Goal: Task Accomplishment & Management: Use online tool/utility

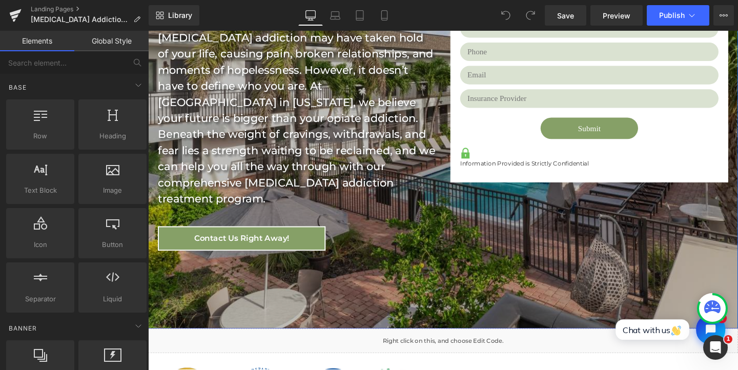
scroll to position [336, 0]
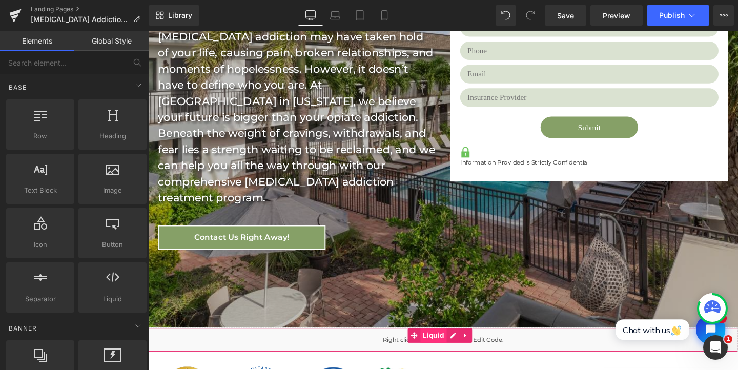
click at [443, 344] on span "Liquid" at bounding box center [448, 351] width 28 height 15
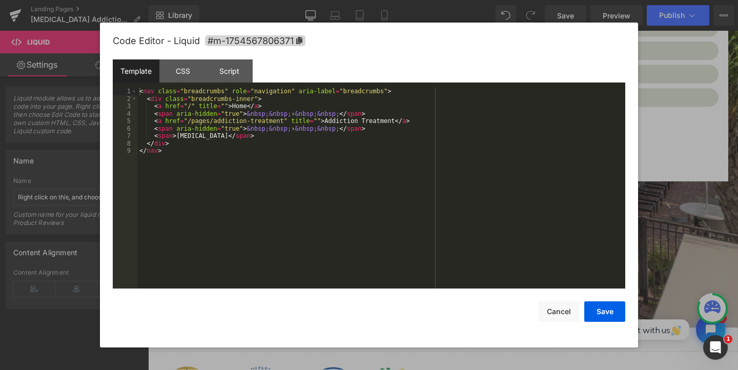
drag, startPoint x: 470, startPoint y: 302, endPoint x: 602, endPoint y: 319, distance: 133.4
click at [226, 188] on div "< nav class = "breadcrumbs" role = "navigation" aria-label = "breadcrumbs" > < …" at bounding box center [381, 196] width 488 height 216
click at [231, 72] on div "Script" at bounding box center [229, 70] width 47 height 23
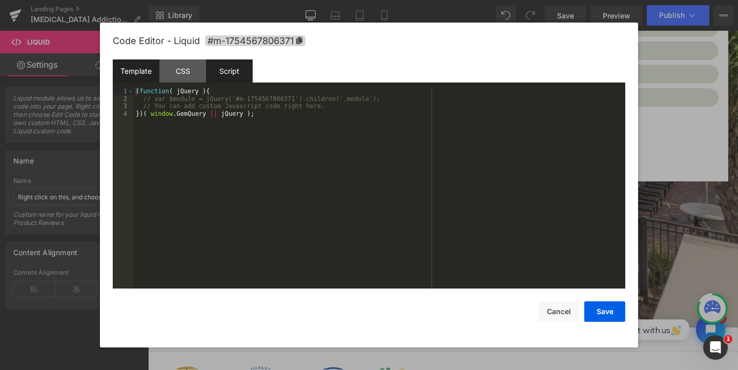
click at [137, 75] on div "Template" at bounding box center [136, 70] width 47 height 23
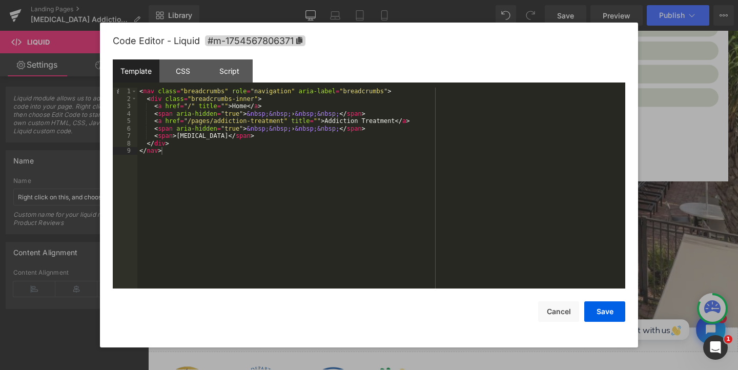
click at [221, 214] on div "< nav class = "breadcrumbs" role = "navigation" aria-label = "breadcrumbs" > < …" at bounding box center [381, 196] width 488 height 216
click at [568, 311] on button "Cancel" at bounding box center [558, 312] width 41 height 21
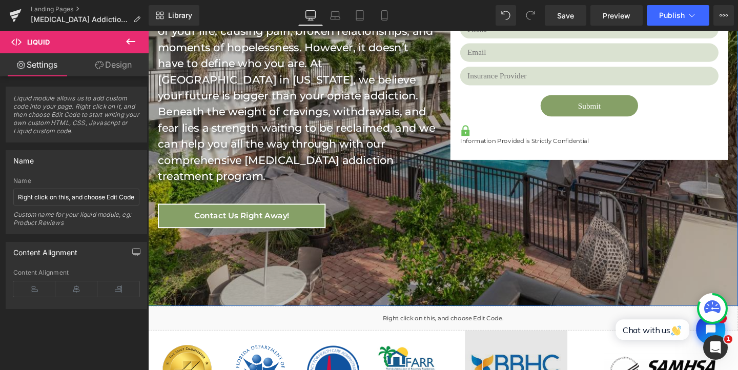
scroll to position [410, 0]
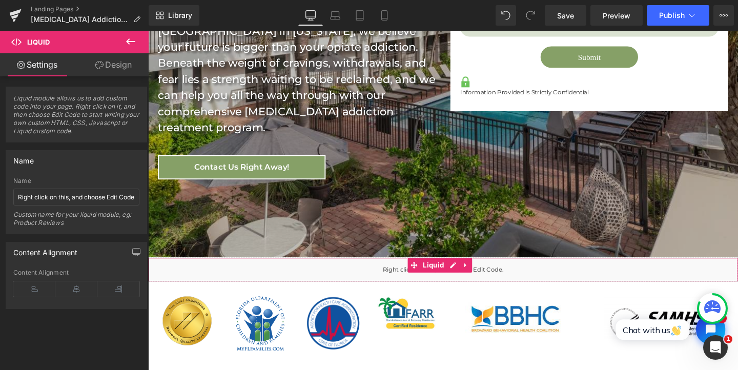
click at [511, 269] on div "Liquid" at bounding box center [458, 282] width 621 height 26
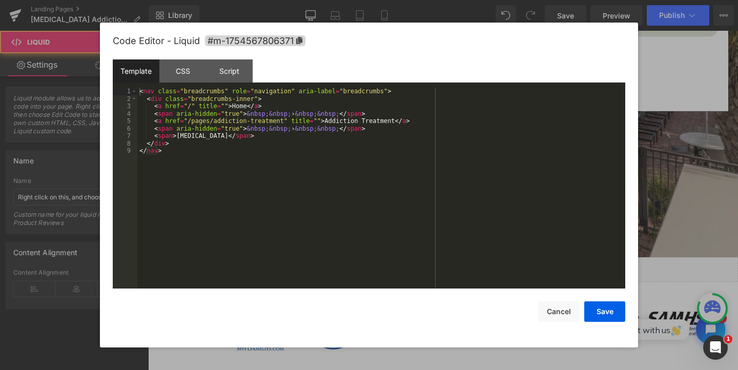
drag, startPoint x: 467, startPoint y: 224, endPoint x: 599, endPoint y: 246, distance: 134.7
click at [333, 207] on div "< nav class = "breadcrumbs" role = "navigation" aria-label = "breadcrumbs" > < …" at bounding box center [381, 196] width 488 height 216
click at [556, 306] on button "Cancel" at bounding box center [558, 312] width 41 height 21
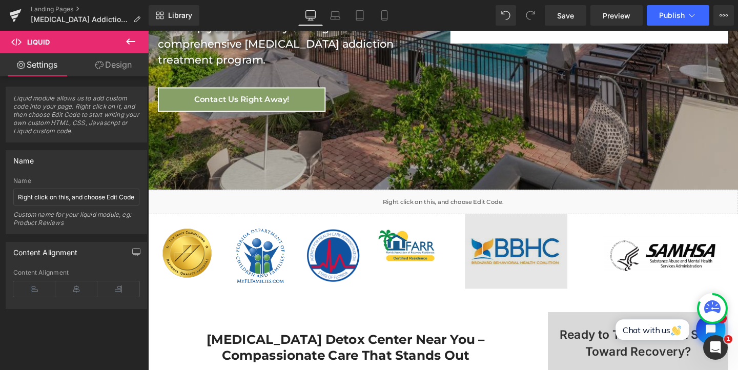
scroll to position [484, 0]
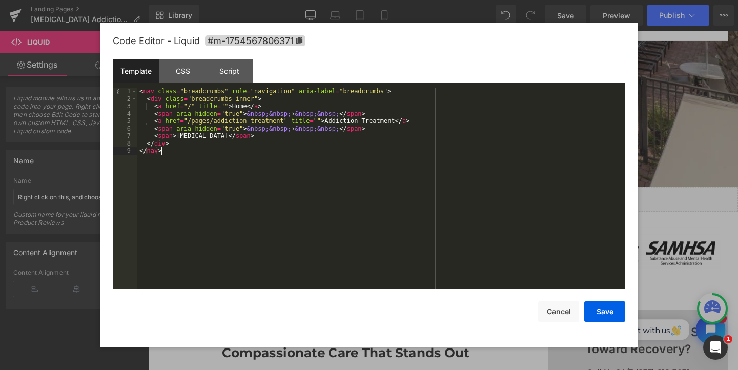
click at [332, 198] on div "< nav class = "breadcrumbs" role = "navigation" aria-label = "breadcrumbs" > < …" at bounding box center [381, 196] width 488 height 216
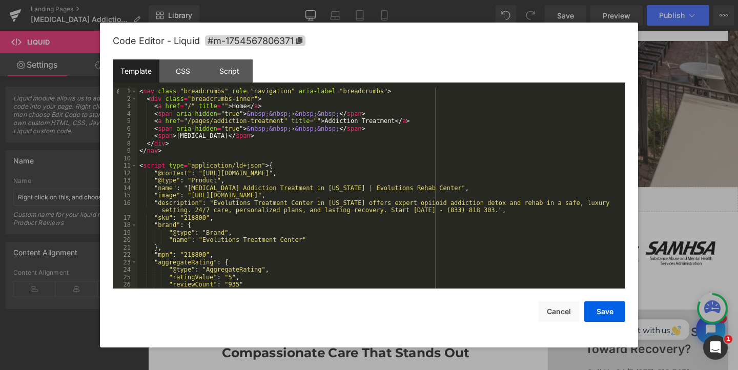
scroll to position [0, 0]
click at [617, 315] on button "Save" at bounding box center [605, 312] width 41 height 21
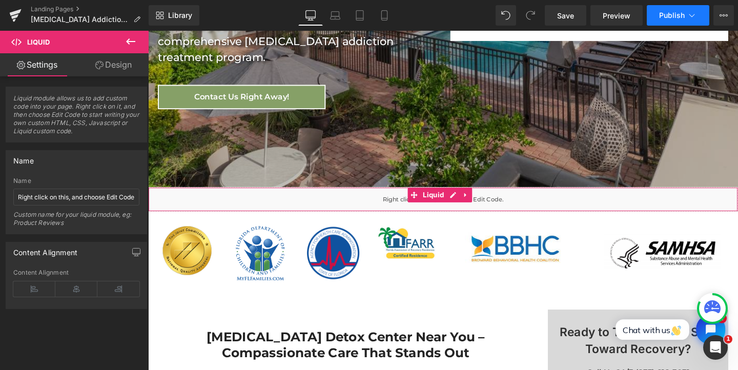
click at [678, 21] on button "Publish" at bounding box center [678, 15] width 63 height 21
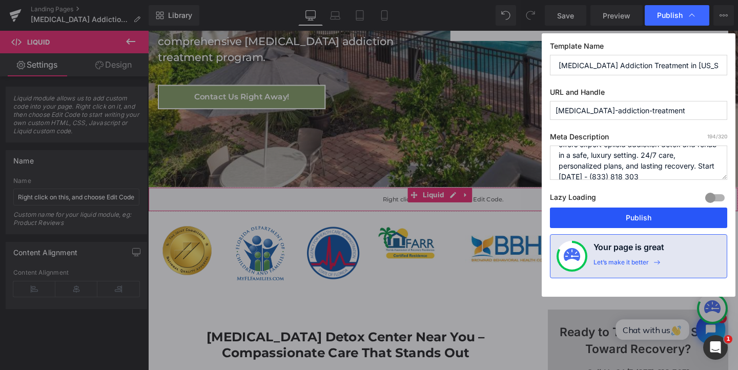
scroll to position [32, 0]
click at [644, 219] on button "Publish" at bounding box center [638, 218] width 177 height 21
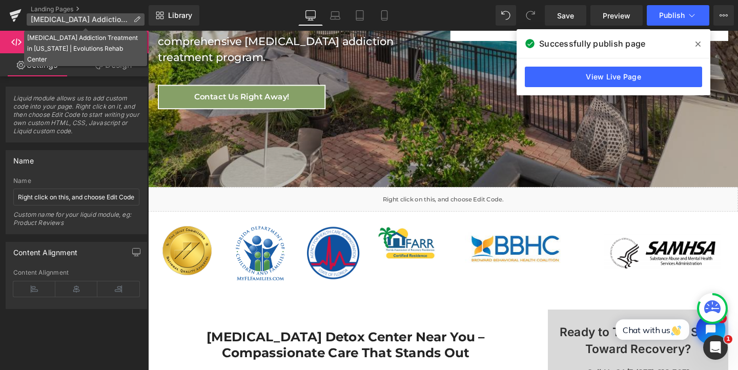
click at [120, 21] on span "Opioid Addiction Treatment in Florida | Evolutions Rehab Center" at bounding box center [80, 19] width 98 height 8
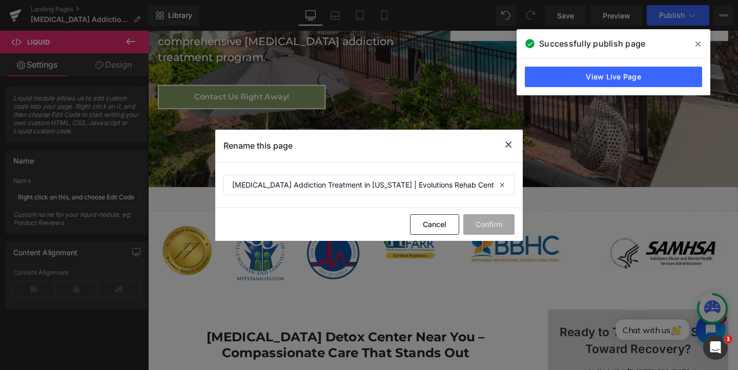
click at [514, 145] on icon at bounding box center [509, 144] width 12 height 13
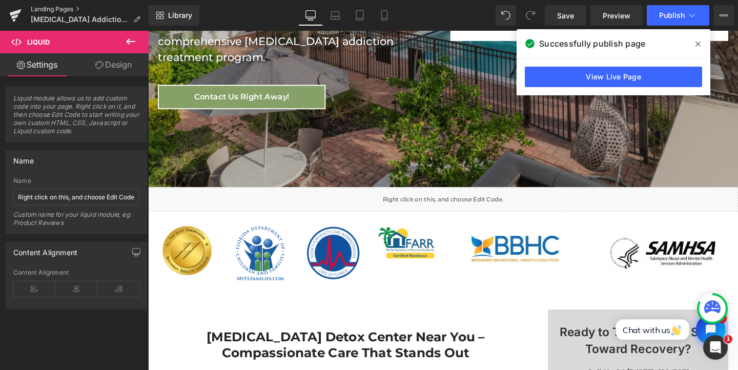
click at [41, 9] on link "Landing Pages" at bounding box center [90, 9] width 118 height 8
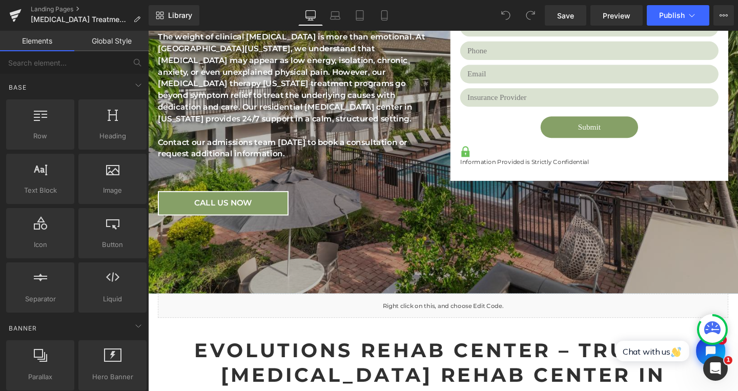
scroll to position [369, 0]
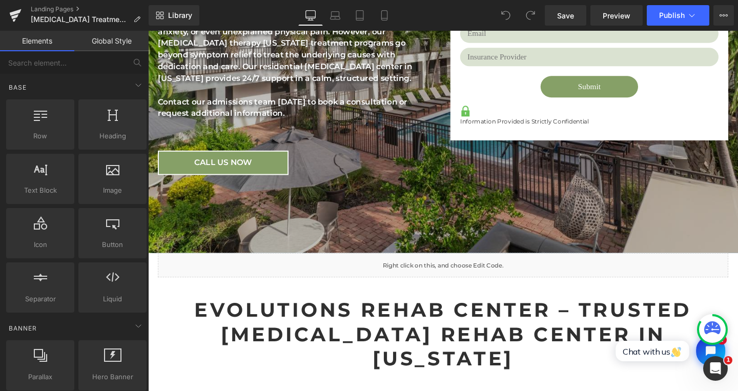
click at [414, 265] on div "Liquid" at bounding box center [458, 278] width 600 height 26
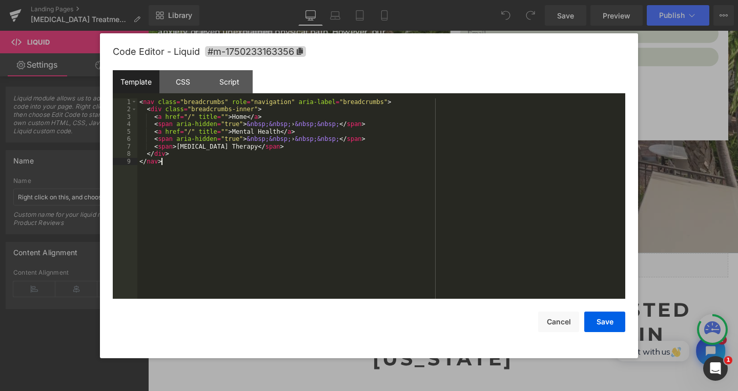
click at [275, 207] on div "< nav class = "breadcrumbs" role = "navigation" aria-label = "breadcrumbs" > < …" at bounding box center [381, 206] width 488 height 216
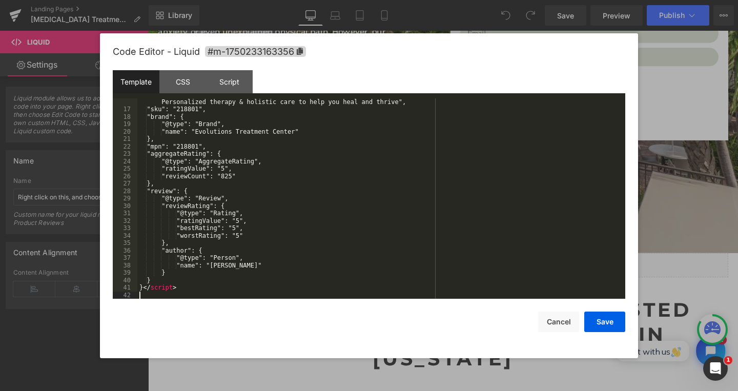
scroll to position [119, 0]
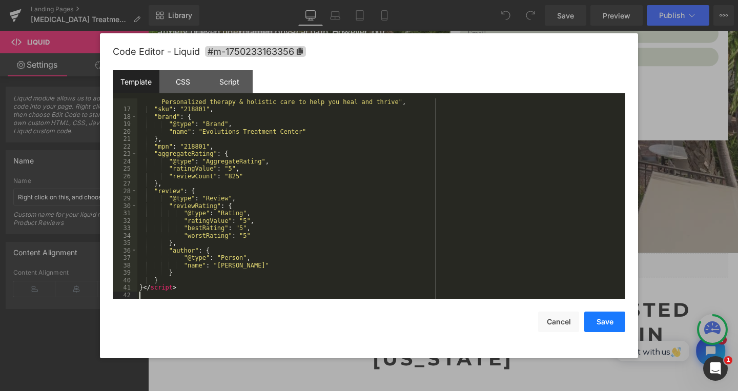
click at [608, 322] on button "Save" at bounding box center [605, 322] width 41 height 21
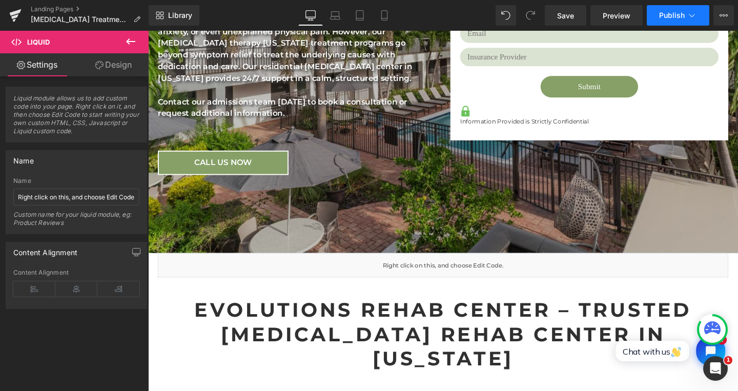
click at [658, 11] on button "Publish" at bounding box center [678, 15] width 63 height 21
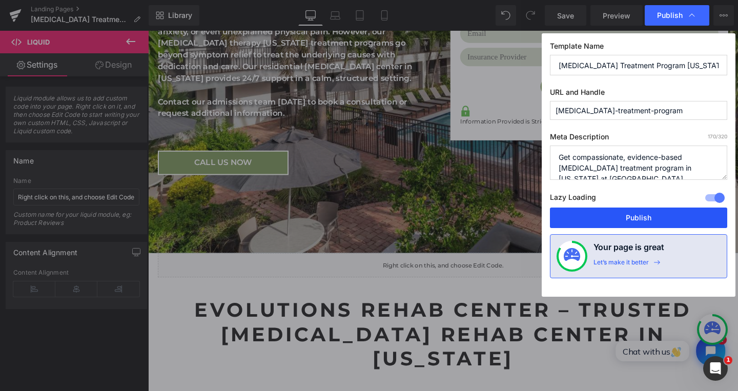
drag, startPoint x: 657, startPoint y: 217, endPoint x: 535, endPoint y: 192, distance: 124.0
click at [657, 217] on button "Publish" at bounding box center [638, 218] width 177 height 21
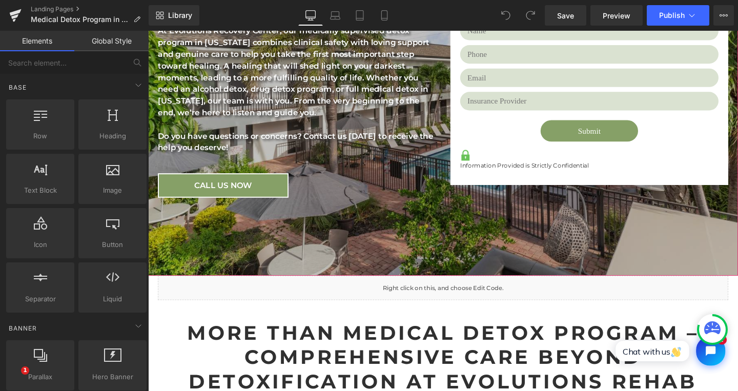
scroll to position [303, 0]
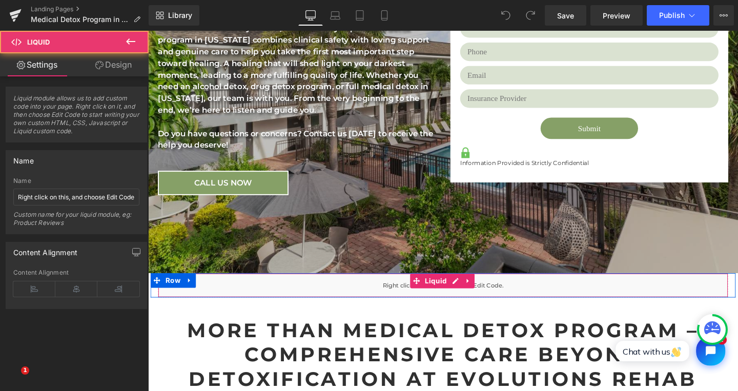
click at [410, 295] on div "Liquid" at bounding box center [458, 299] width 600 height 26
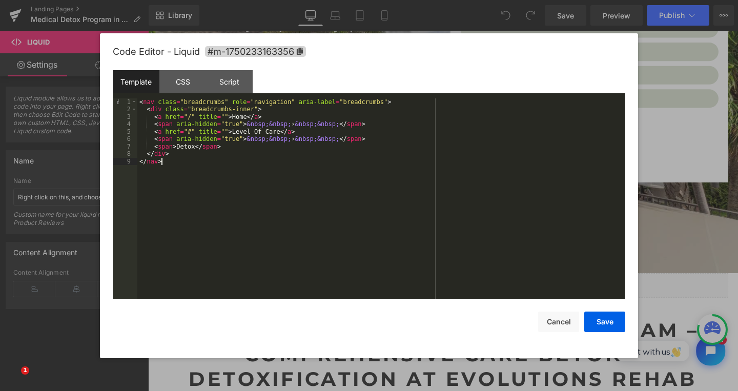
click at [310, 224] on div "< nav class = "breadcrumbs" role = "navigation" aria-label = "breadcrumbs" > < …" at bounding box center [381, 206] width 488 height 216
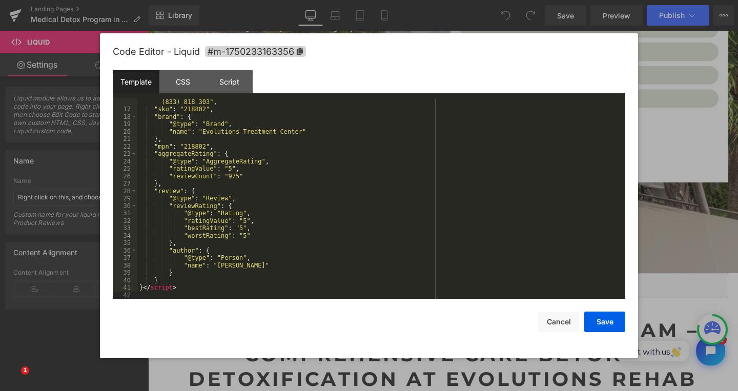
scroll to position [0, 0]
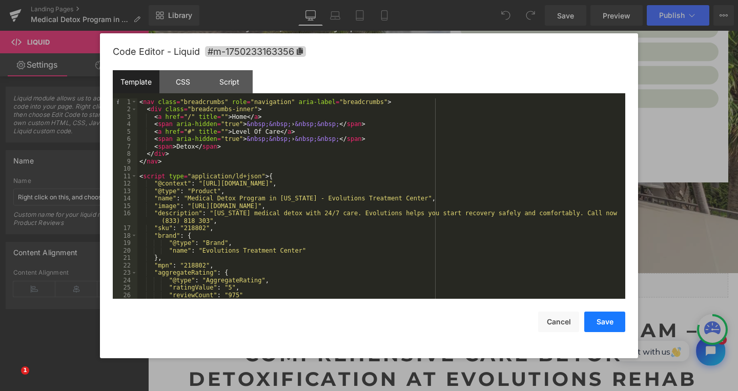
click at [607, 321] on button "Save" at bounding box center [605, 322] width 41 height 21
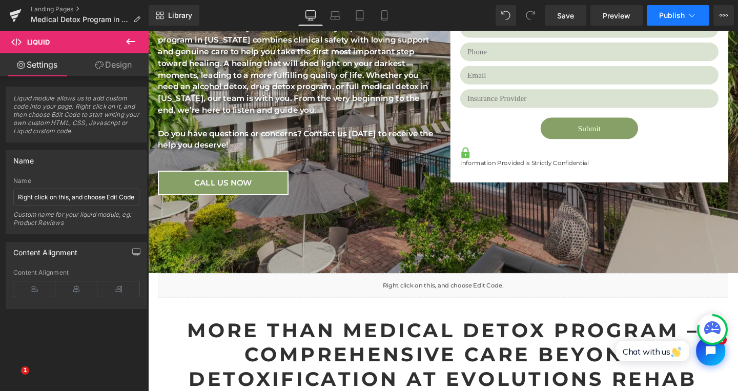
click at [666, 19] on span "Publish" at bounding box center [672, 15] width 26 height 8
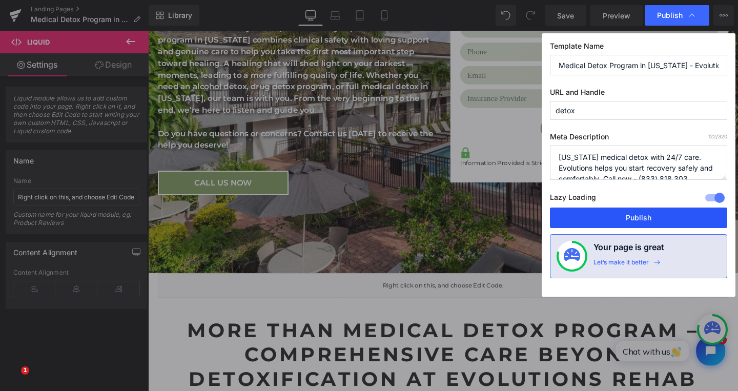
click at [644, 219] on button "Publish" at bounding box center [638, 218] width 177 height 21
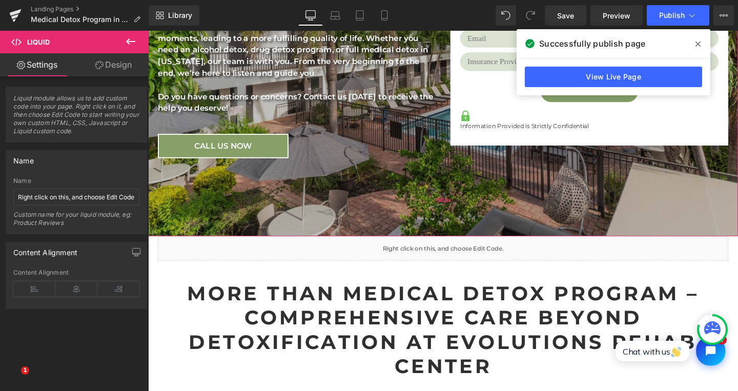
scroll to position [344, 0]
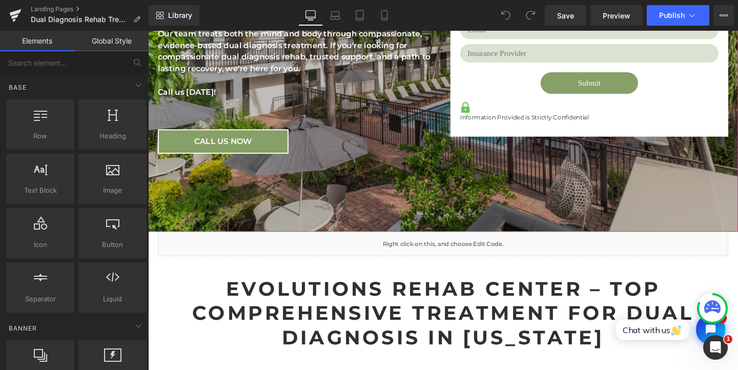
scroll to position [361, 0]
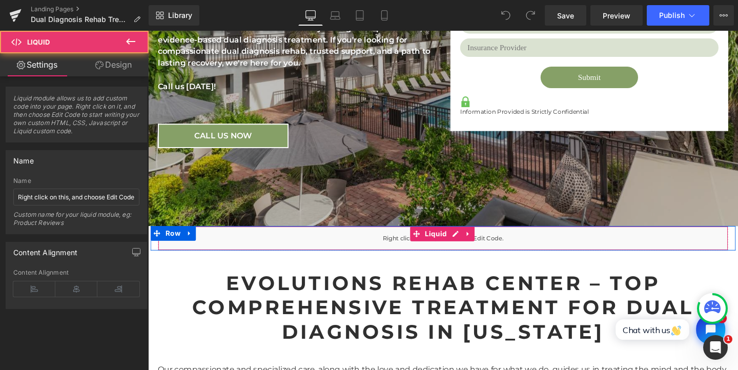
click at [485, 251] on div "Liquid" at bounding box center [458, 249] width 600 height 26
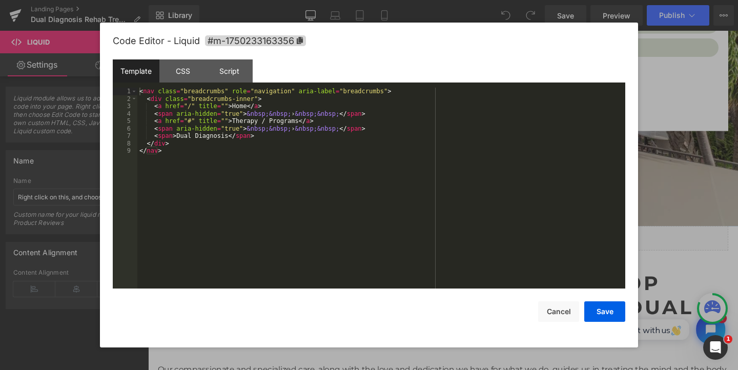
click at [311, 218] on div "< nav class = "breadcrumbs" role = "navigation" aria-label = "breadcrumbs" > < …" at bounding box center [381, 196] width 488 height 216
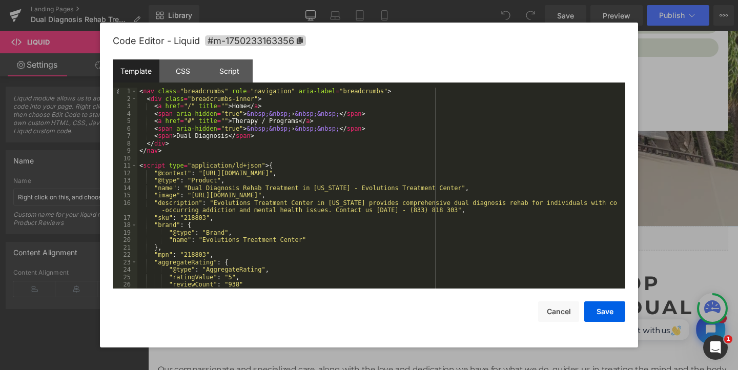
scroll to position [0, 0]
click at [604, 307] on button "Save" at bounding box center [605, 312] width 41 height 21
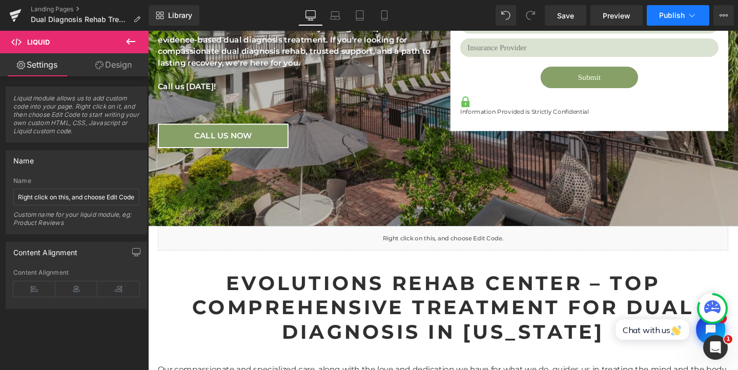
click at [671, 21] on button "Publish" at bounding box center [678, 15] width 63 height 21
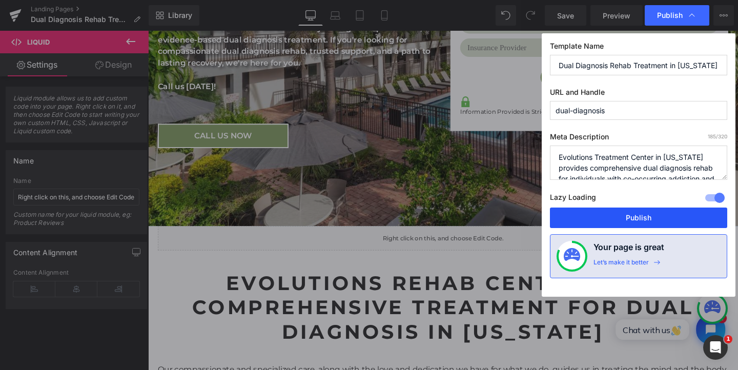
click at [682, 213] on button "Publish" at bounding box center [638, 218] width 177 height 21
